Goal: Task Accomplishment & Management: Use online tool/utility

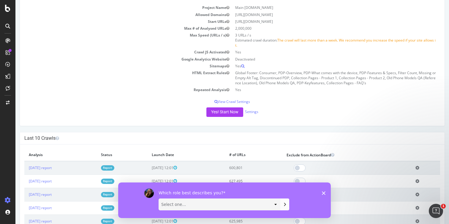
scroll to position [65, 0]
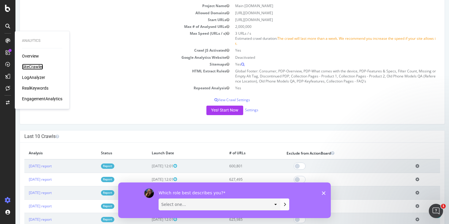
click at [30, 67] on div "SiteCrawler" at bounding box center [32, 67] width 21 height 6
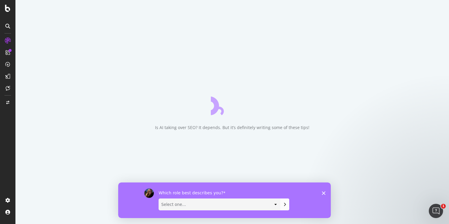
click at [235, 204] on select "Select one... Analyst/BI C-level Leadership Content Manager Engineer Marketing …" at bounding box center [219, 204] width 121 height 11
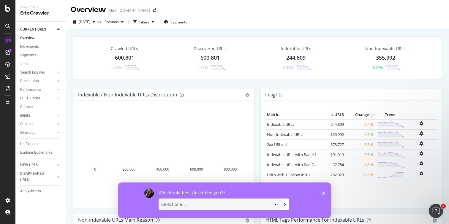
select select "Marketing Manager"
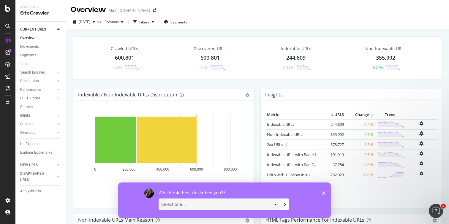
click at [159, 199] on select "Select one... Analyst/BI C-level Leadership Content Manager Engineer Marketing …" at bounding box center [219, 204] width 121 height 11
click at [283, 207] on button "Submit your response" at bounding box center [285, 205] width 9 height 12
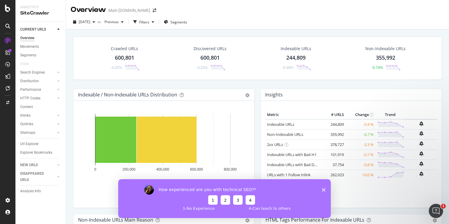
click at [237, 200] on button "3" at bounding box center [238, 200] width 10 height 10
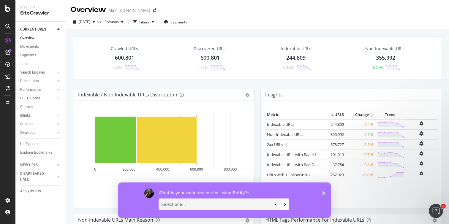
click at [226, 204] on select "Select one... Manipulate data to investigate and monitor technical SEO issues P…" at bounding box center [219, 204] width 121 height 11
select select "Monitor search performance"
click at [159, 199] on select "Select one... Manipulate data to investigate and monitor technical SEO issues P…" at bounding box center [219, 204] width 121 height 11
click at [284, 208] on button "Submit your response" at bounding box center [285, 205] width 9 height 12
click at [195, 206] on select "Select one... Short video guides 1-on-1 interactions with an expert Written doc…" at bounding box center [219, 204] width 121 height 11
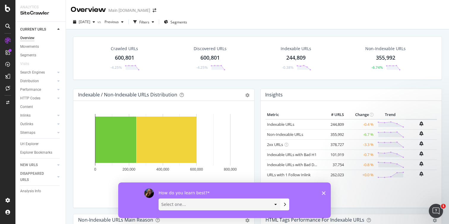
select select "Short video guides"
click at [159, 199] on select "Select one... Short video guides 1-on-1 interactions with an expert Written doc…" at bounding box center [219, 204] width 121 height 11
click at [251, 208] on select "Select one... Short video guides 1-on-1 interactions with an expert Written doc…" at bounding box center [219, 204] width 121 height 11
click at [284, 206] on icon "Submit your response" at bounding box center [285, 204] width 5 height 5
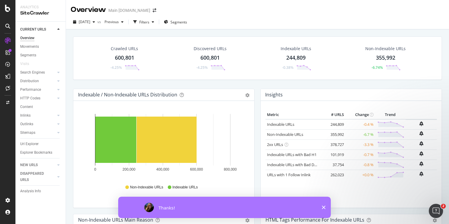
click at [322, 206] on icon "Close survey" at bounding box center [324, 208] width 4 height 4
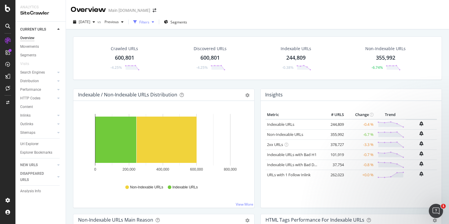
click at [157, 22] on div "button" at bounding box center [152, 22] width 7 height 4
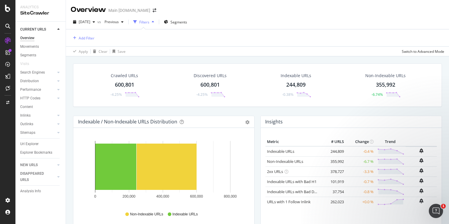
click at [157, 22] on div "button" at bounding box center [152, 22] width 7 height 4
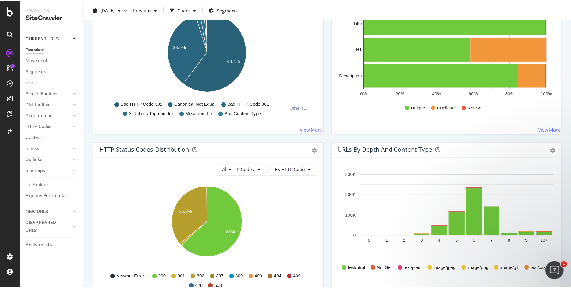
scroll to position [230, 0]
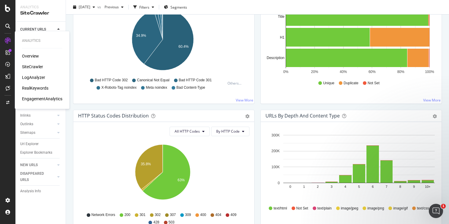
click at [32, 68] on div "SiteCrawler" at bounding box center [32, 67] width 21 height 6
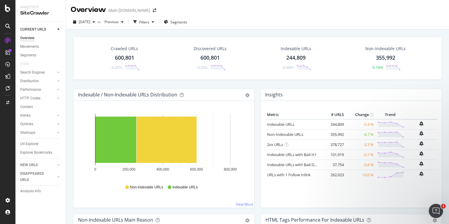
click at [122, 52] on div "Crawled URLs 600,801 -4.25%" at bounding box center [124, 58] width 42 height 31
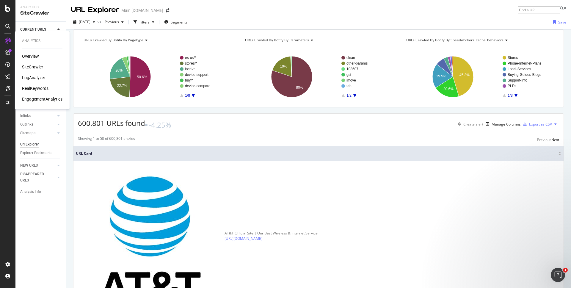
click at [32, 65] on div "SiteCrawler" at bounding box center [32, 67] width 21 height 6
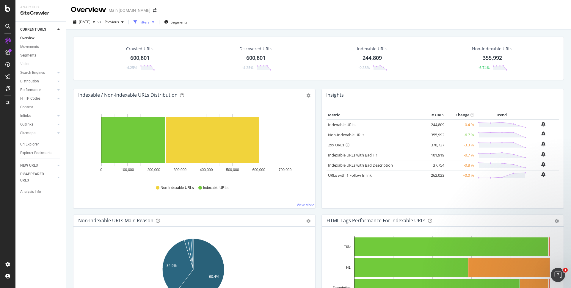
click at [149, 21] on div "Filters" at bounding box center [144, 22] width 10 height 5
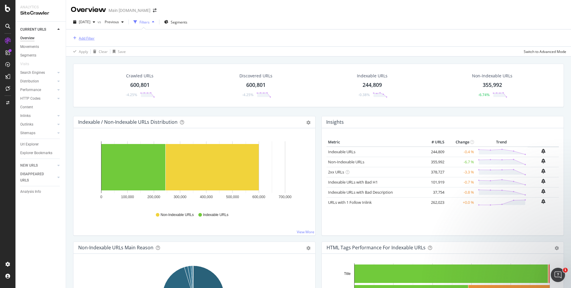
click at [84, 38] on div "Add Filter" at bounding box center [87, 38] width 16 height 5
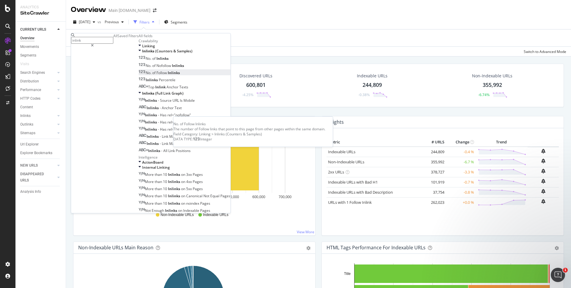
type input "inlink"
click at [138, 75] on div "No. of Follow Inlinks" at bounding box center [158, 72] width 41 height 5
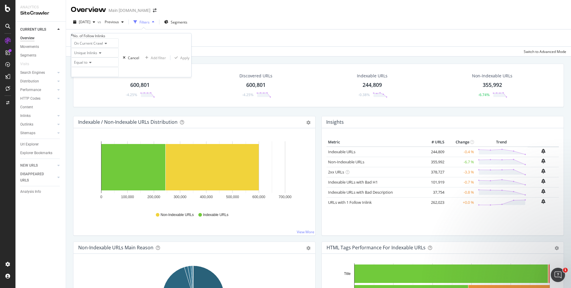
click at [96, 46] on span "On Current Crawl" at bounding box center [88, 43] width 29 height 5
click at [164, 53] on div "Apply Clear Save Switch to Advanced Mode" at bounding box center [318, 51] width 505 height 10
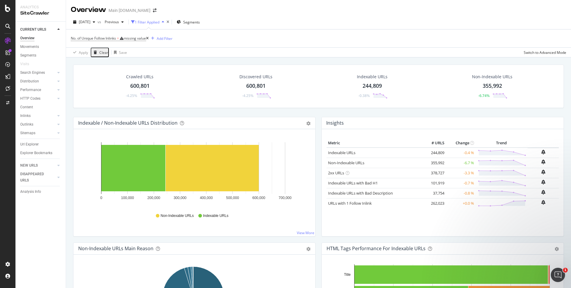
click at [149, 38] on icon at bounding box center [147, 39] width 3 height 4
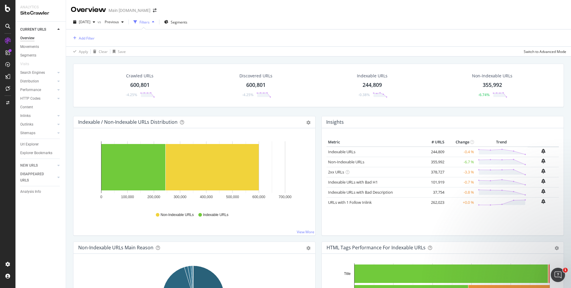
click at [144, 84] on div "600,801" at bounding box center [139, 85] width 19 height 8
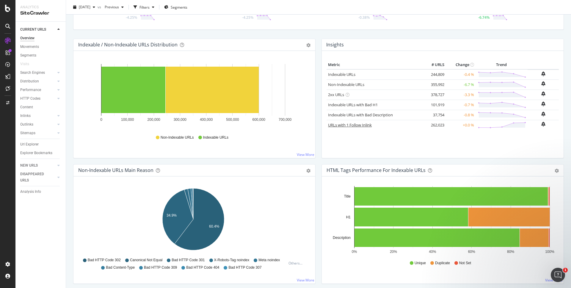
scroll to position [49, 0]
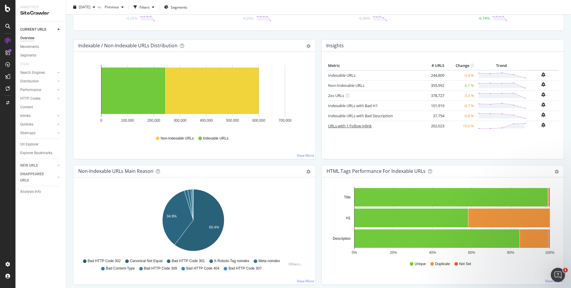
click at [356, 127] on link "URLs with 1 Follow Inlink" at bounding box center [350, 125] width 44 height 5
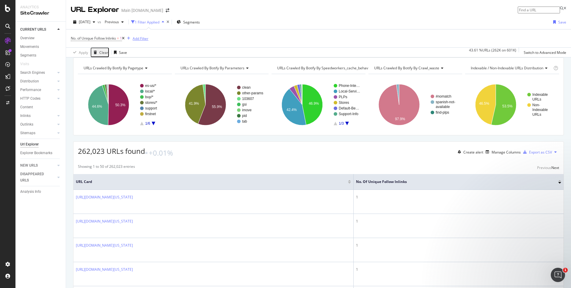
click at [145, 40] on div "Add Filter" at bounding box center [141, 38] width 16 height 5
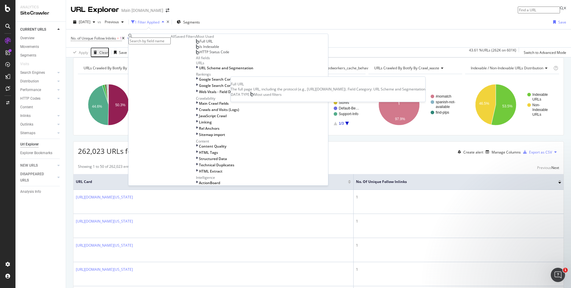
click at [196, 44] on div "Full URL" at bounding box center [204, 41] width 17 height 5
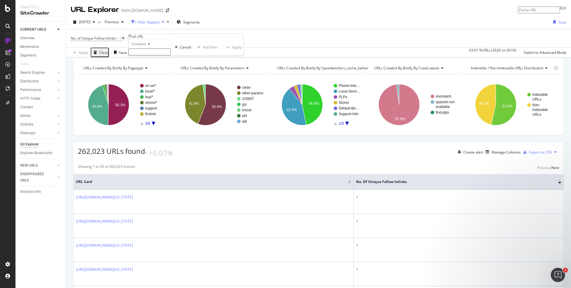
click at [149, 46] on icon at bounding box center [148, 44] width 4 height 4
click at [156, 98] on span "Doesn't contain" at bounding box center [143, 95] width 26 height 5
click at [155, 55] on input "text" at bounding box center [149, 51] width 42 height 7
type input "es-us"
click at [232, 51] on div "Apply" at bounding box center [236, 48] width 9 height 5
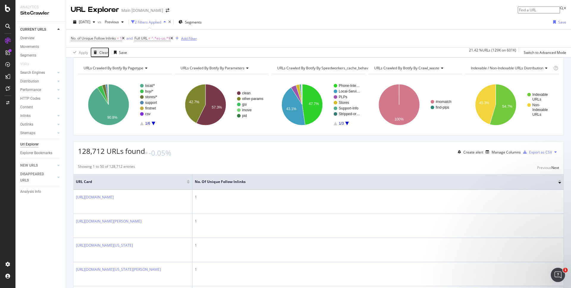
click at [193, 40] on div "Add Filter" at bounding box center [189, 38] width 16 height 5
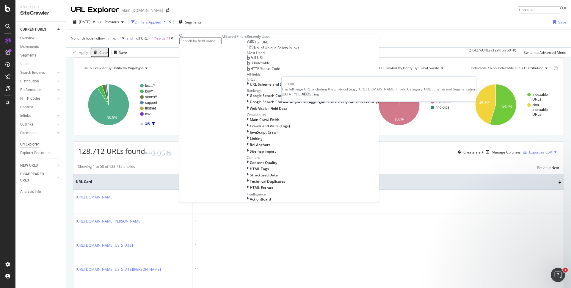
click at [255, 45] on span "Full URL" at bounding box center [261, 42] width 13 height 5
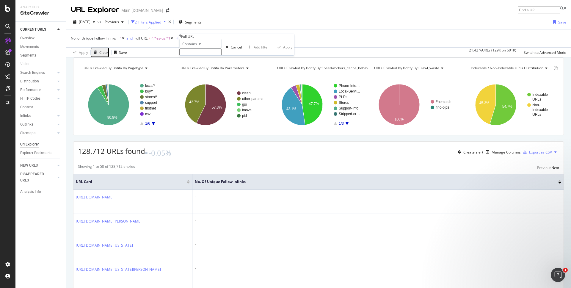
click at [197, 46] on span "Contains" at bounding box center [189, 43] width 15 height 5
click at [207, 98] on span "Doesn't contain" at bounding box center [194, 95] width 26 height 5
click at [198, 55] on input "text" at bounding box center [200, 51] width 42 height 7
type input "?"
click at [283, 51] on div "Apply" at bounding box center [287, 48] width 9 height 5
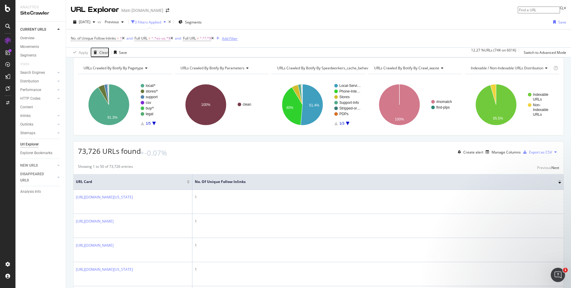
click at [237, 38] on div "Add Filter" at bounding box center [230, 38] width 16 height 5
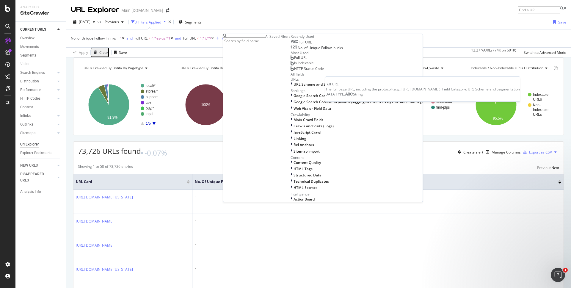
click at [290, 45] on div "Full URL" at bounding box center [300, 42] width 21 height 5
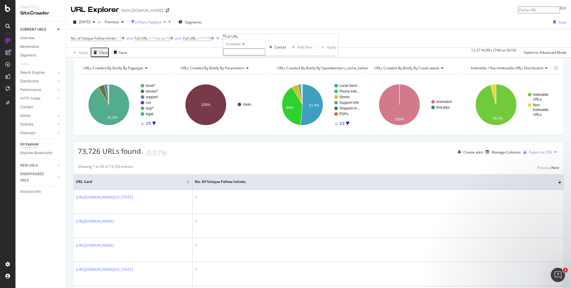
click at [240, 46] on span "Contains" at bounding box center [233, 43] width 15 height 5
click at [251, 98] on span "Doesn't contain" at bounding box center [238, 95] width 26 height 5
click at [242, 55] on input "text" at bounding box center [244, 51] width 42 height 7
type input "?"
click at [319, 51] on div "Apply" at bounding box center [327, 48] width 17 height 5
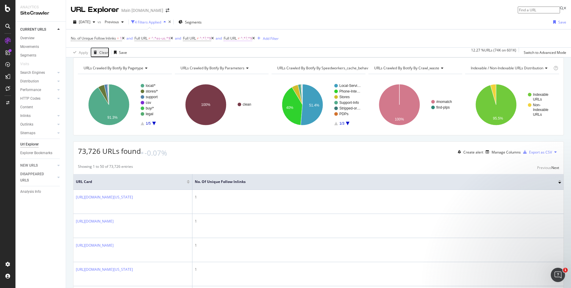
click at [251, 41] on span "^.*?.*$" at bounding box center [246, 38] width 12 height 8
click at [260, 54] on input "?" at bounding box center [254, 51] width 42 height 7
type input "legal"
click at [337, 51] on div "Apply" at bounding box center [341, 47] width 9 height 5
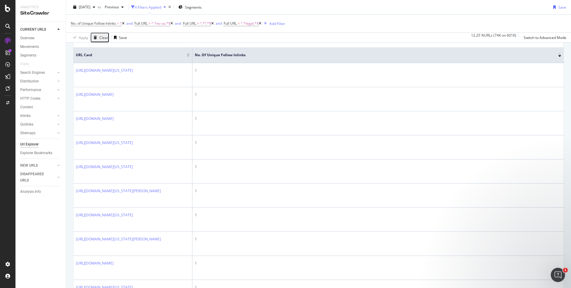
scroll to position [93, 0]
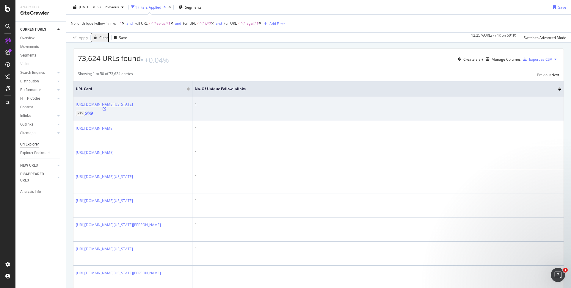
click at [126, 107] on link "[URL][DOMAIN_NAME][US_STATE]" at bounding box center [104, 104] width 57 height 5
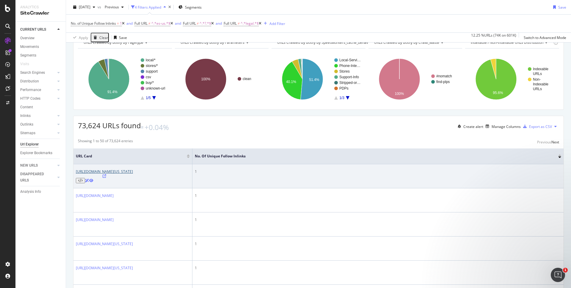
scroll to position [64, 0]
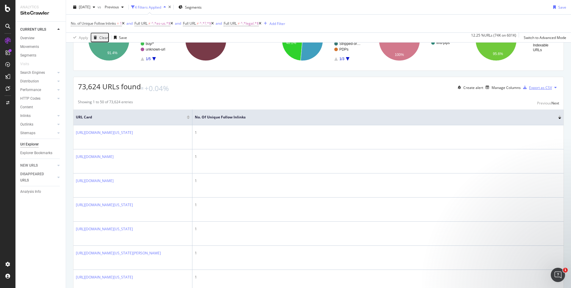
click at [449, 90] on div "Export as CSV" at bounding box center [540, 87] width 23 height 5
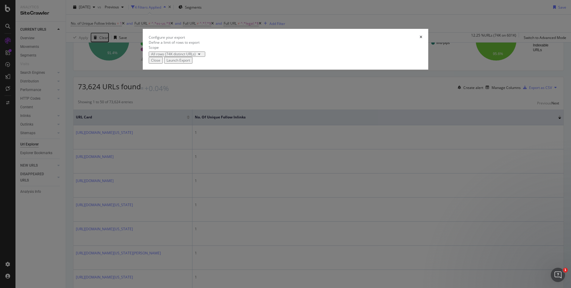
click at [196, 56] on div "All rows (74K distinct URLs)" at bounding box center [173, 54] width 45 height 4
click at [264, 57] on div "All rows (74K distinct URLs)" at bounding box center [285, 53] width 273 height 5
click at [190, 63] on div "Launch Export" at bounding box center [177, 60] width 23 height 5
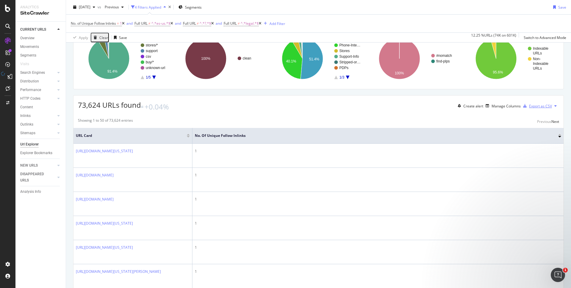
scroll to position [0, 0]
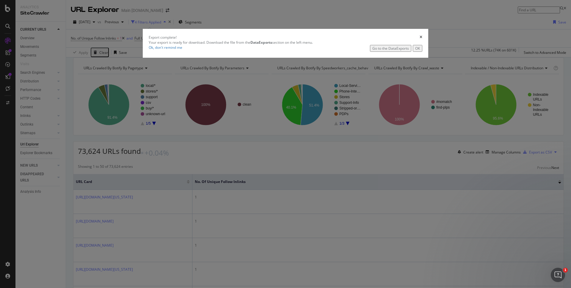
click at [372, 51] on div "Go to the DataExports" at bounding box center [390, 48] width 37 height 5
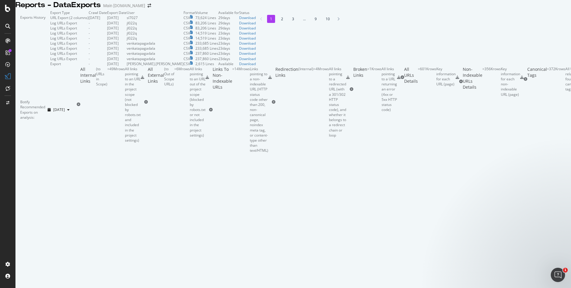
click at [256, 20] on td "Download" at bounding box center [247, 17] width 17 height 5
click at [256, 20] on div "Download" at bounding box center [247, 17] width 17 height 5
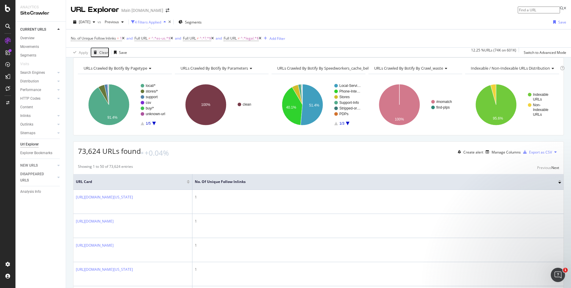
click at [125, 40] on icon at bounding box center [123, 39] width 3 height 4
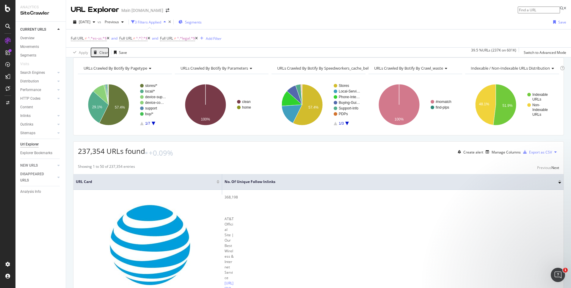
click at [201, 24] on span "Segments" at bounding box center [193, 22] width 17 height 5
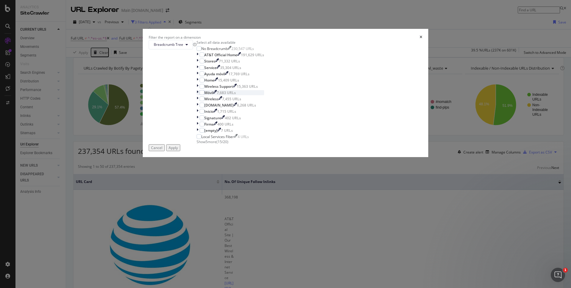
scroll to position [5, 0]
click at [216, 144] on span "Show 5 more" at bounding box center [206, 141] width 20 height 5
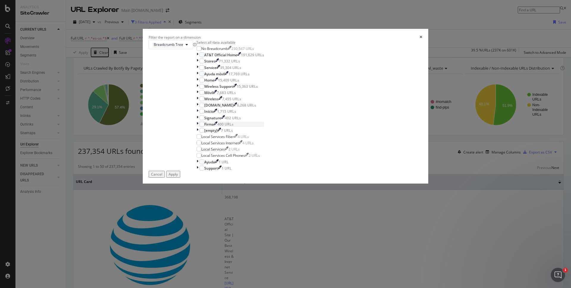
scroll to position [0, 0]
click at [183, 47] on span "Breadcrumb Tree" at bounding box center [168, 44] width 29 height 5
click at [196, 49] on div "Breadcrumb Tree" at bounding box center [173, 45] width 48 height 10
click at [419, 39] on icon "times" at bounding box center [420, 37] width 3 height 4
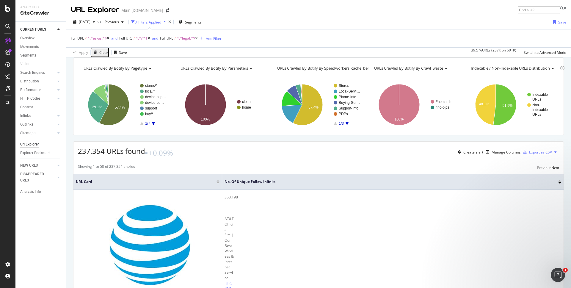
click at [449, 155] on div "Export as CSV" at bounding box center [540, 151] width 23 height 5
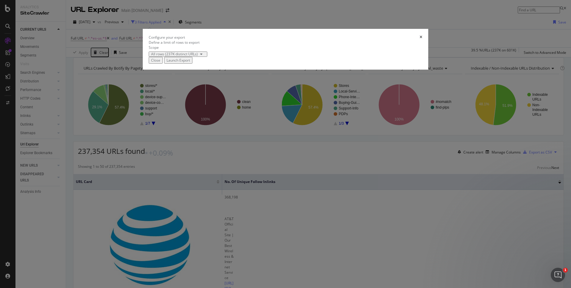
click at [190, 63] on div "Launch Export" at bounding box center [177, 60] width 23 height 5
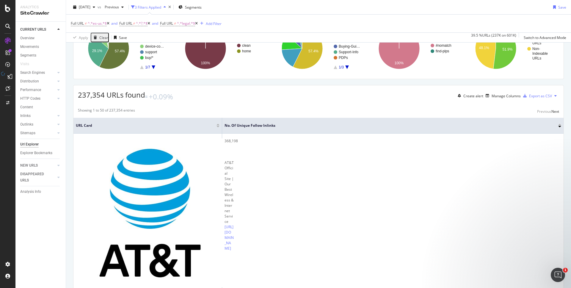
scroll to position [63, 0]
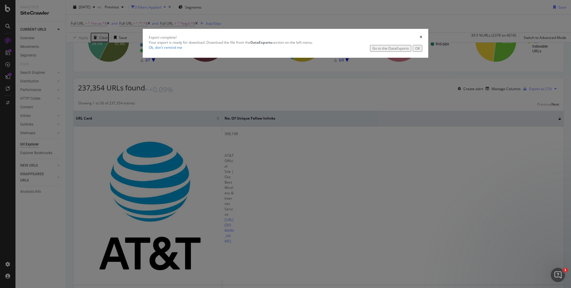
click at [372, 51] on div "Go to the DataExports" at bounding box center [390, 48] width 37 height 5
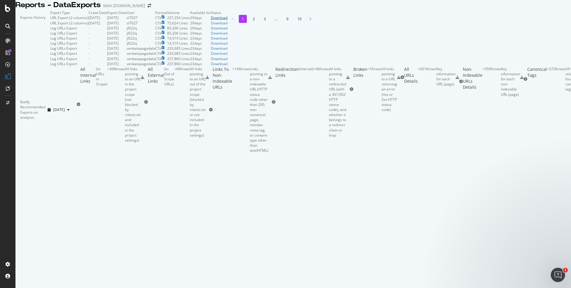
click at [227, 20] on div "Download" at bounding box center [219, 17] width 17 height 5
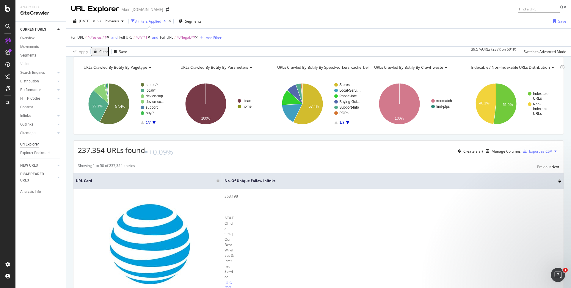
scroll to position [1, 0]
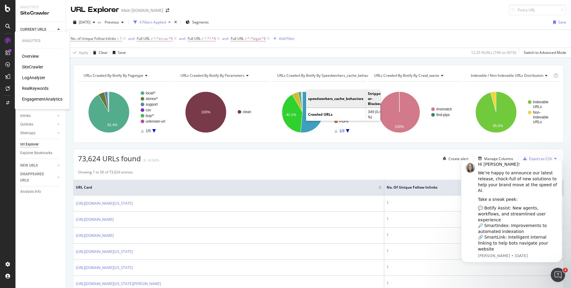
click at [37, 67] on div "SiteCrawler" at bounding box center [32, 67] width 21 height 6
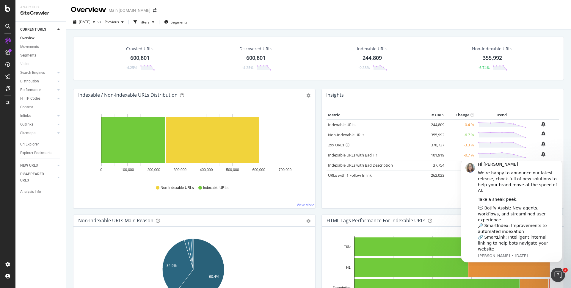
click at [423, 182] on div "Metric # URLS Change Trend Indexable URLs 244,809 -0.4 % Non-Indexable URLs 355…" at bounding box center [442, 157] width 232 height 93
click at [414, 195] on div "Metric # URLS Change Trend Indexable URLs 244,809 -0.4 % Non-Indexable URLs 355…" at bounding box center [442, 157] width 232 height 93
click at [372, 51] on div "Indexable URLs" at bounding box center [372, 49] width 31 height 6
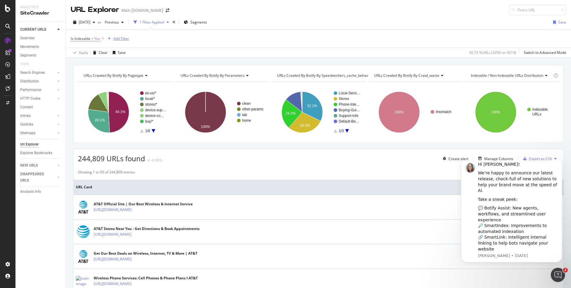
click at [120, 39] on div "Add Filter" at bounding box center [121, 38] width 16 height 5
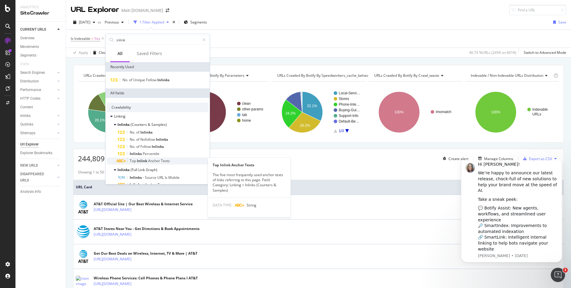
type input "inlink"
click at [166, 161] on span "Texts" at bounding box center [165, 160] width 9 height 5
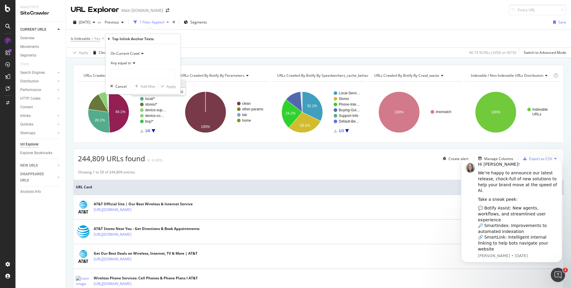
click at [130, 55] on span "On Current Crawl" at bounding box center [125, 53] width 29 height 5
click at [135, 54] on span "On Current Crawl" at bounding box center [125, 53] width 29 height 5
click at [129, 65] on span "Any equal to" at bounding box center [121, 62] width 21 height 5
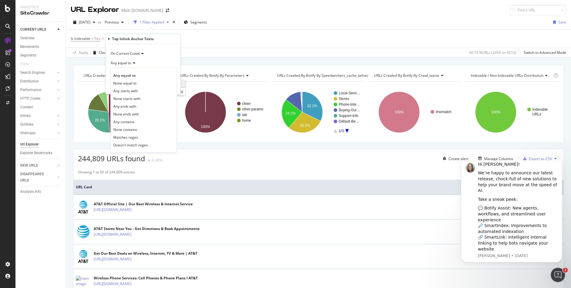
click at [129, 65] on span "Any equal to" at bounding box center [121, 62] width 21 height 5
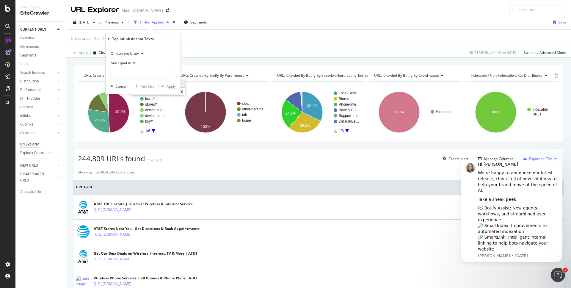
click at [120, 86] on div "Cancel" at bounding box center [120, 86] width 11 height 5
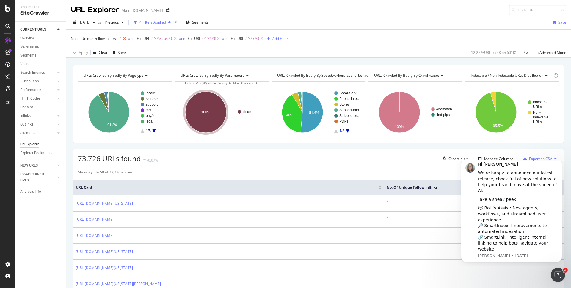
click at [125, 39] on icon at bounding box center [124, 39] width 5 height 6
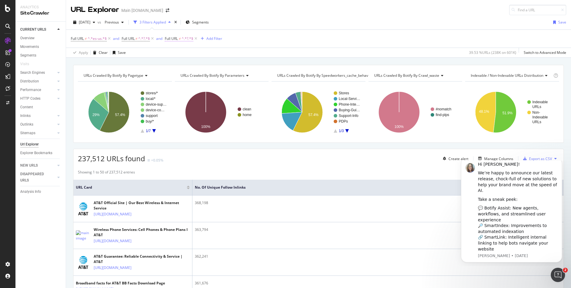
click at [187, 37] on span "^.*?.*$" at bounding box center [188, 38] width 12 height 8
click at [184, 63] on input "?" at bounding box center [199, 64] width 56 height 10
type input "/legal/"
click at [225, 76] on div "button" at bounding box center [222, 76] width 8 height 4
click at [209, 24] on span "Segments" at bounding box center [200, 22] width 17 height 5
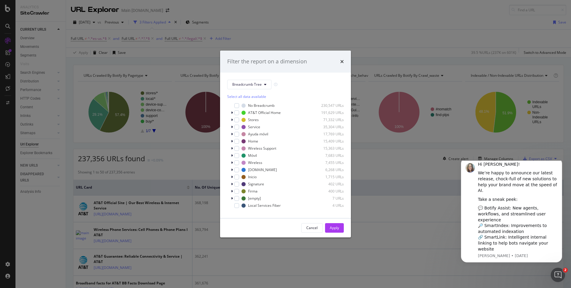
click at [345, 63] on div "Filter the report on a dimension" at bounding box center [285, 62] width 131 height 22
click at [343, 62] on icon "times" at bounding box center [342, 61] width 4 height 5
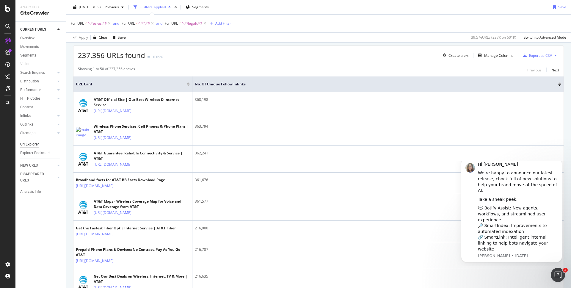
scroll to position [91, 0]
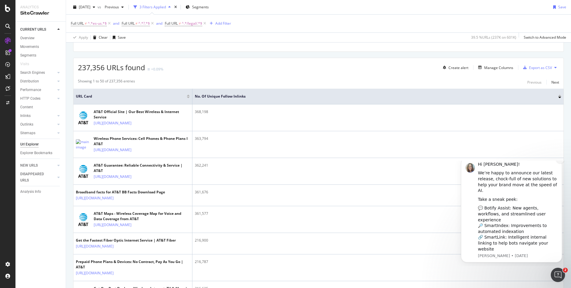
click at [560, 161] on icon "Dismiss notification" at bounding box center [559, 159] width 3 height 3
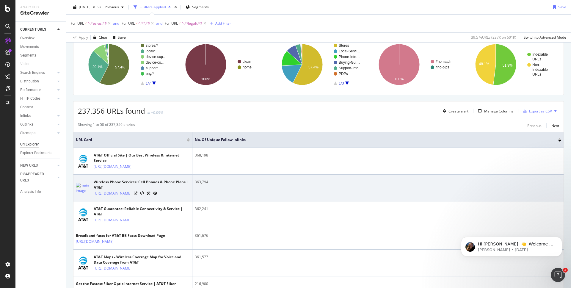
scroll to position [0, 0]
